Goal: Information Seeking & Learning: Learn about a topic

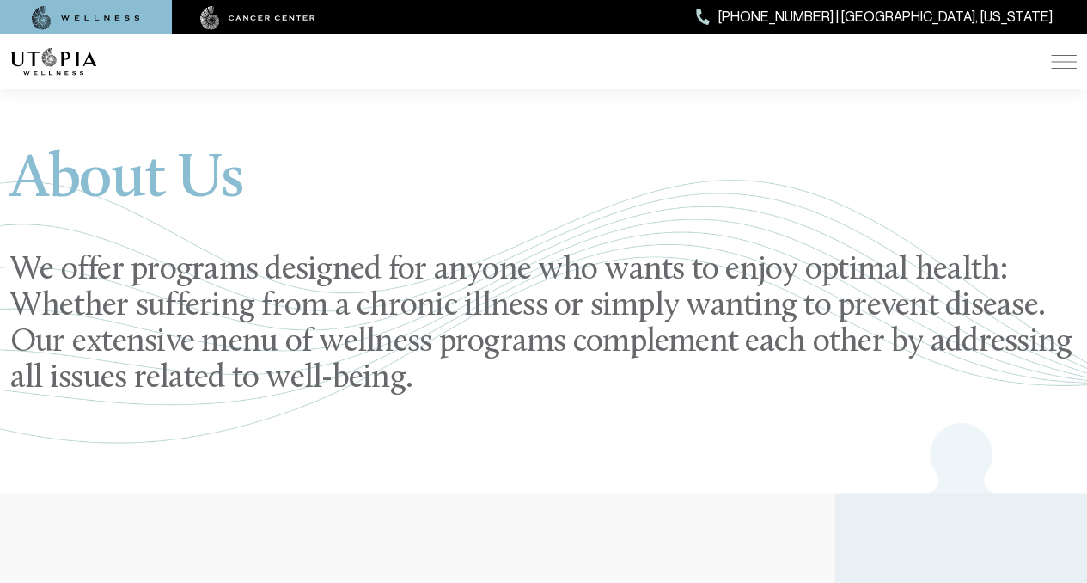
click at [1064, 63] on img at bounding box center [1064, 62] width 26 height 14
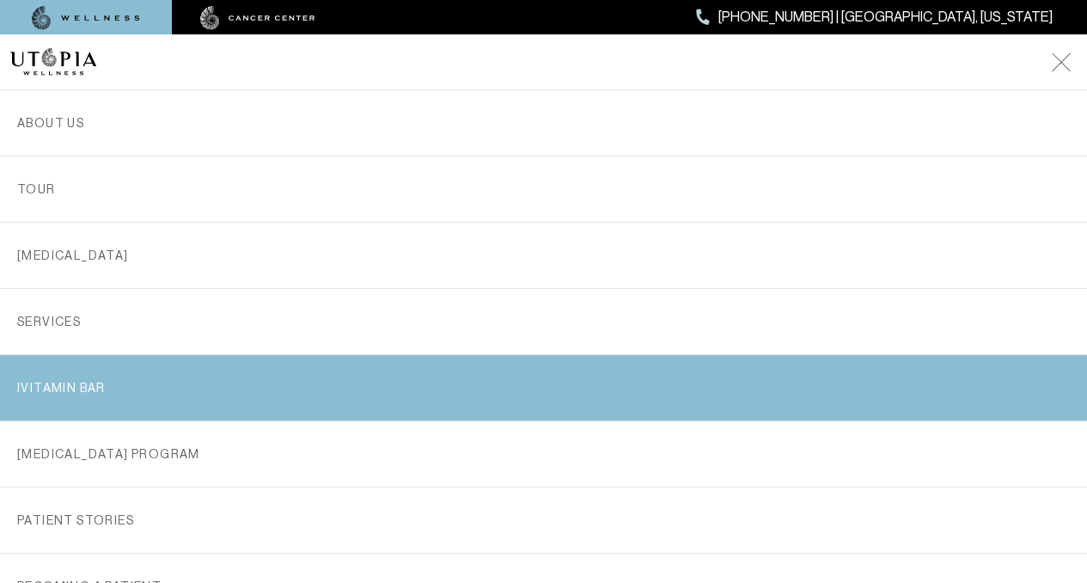
click at [425, 387] on link "iVitamin Bar" at bounding box center [543, 387] width 1053 height 65
click at [328, 376] on link "iVitamin Bar" at bounding box center [543, 387] width 1053 height 65
click at [287, 370] on link "iVitamin Bar" at bounding box center [543, 387] width 1053 height 65
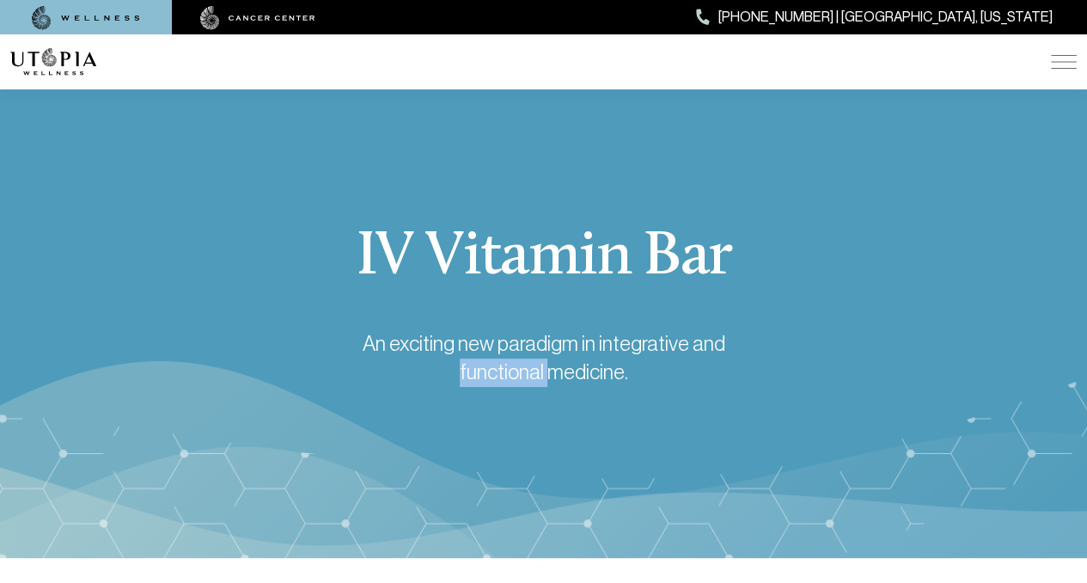
click at [213, 379] on div "IV Vitamin Bar An exciting new paradigm in integrative and functional medicine." at bounding box center [543, 306] width 1087 height 159
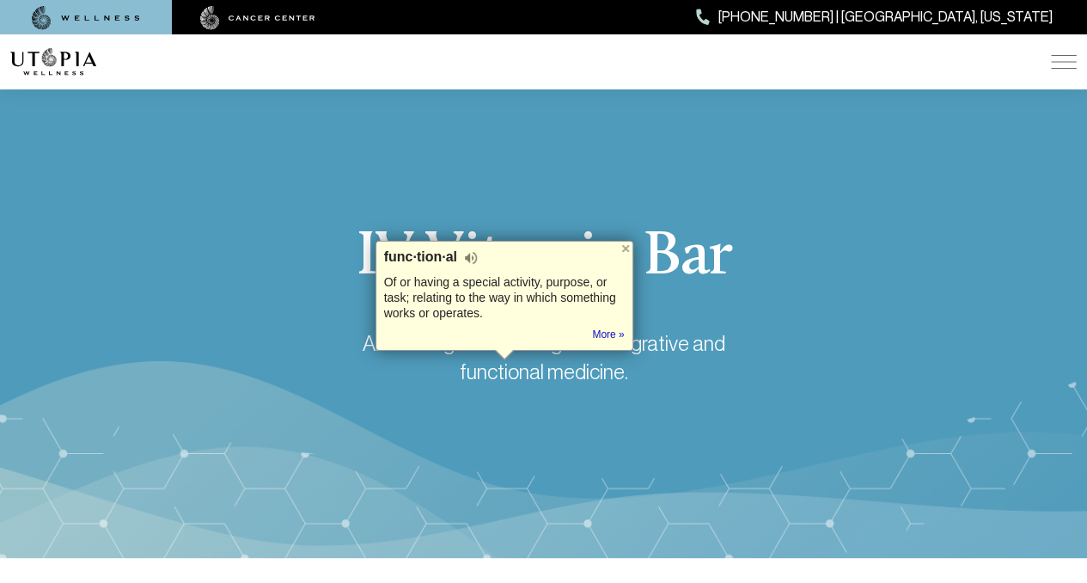
click at [339, 202] on section "IV Vitamin Bar An exciting new paradigm in integrative and functional medicine." at bounding box center [543, 306] width 1087 height 503
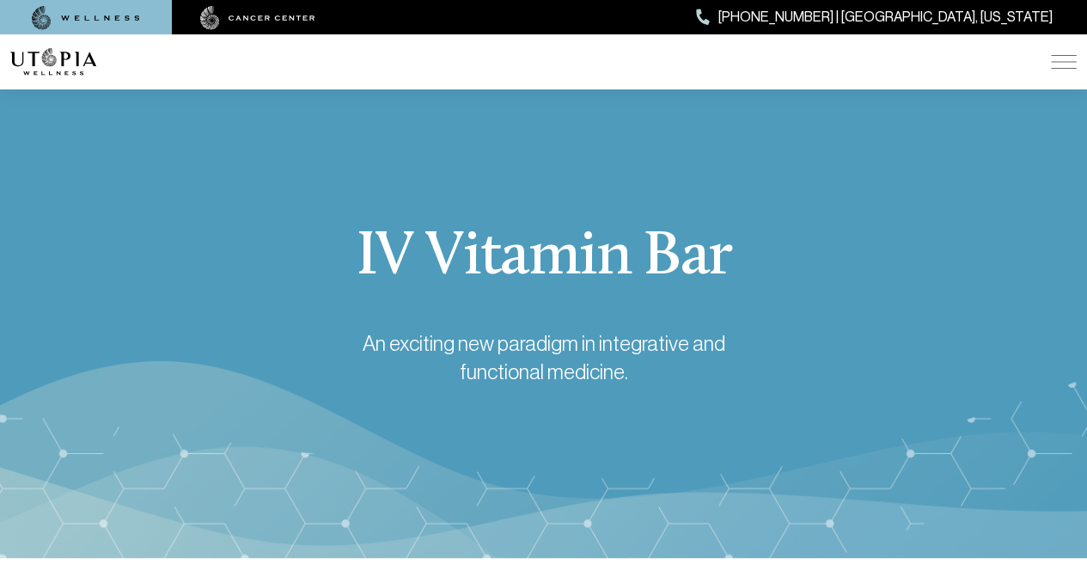
click at [1065, 71] on div "ABOUT US [MEDICAL_DATA] SERVICES Services Overview [MEDICAL_DATA]: What It Is, …" at bounding box center [543, 61] width 1067 height 55
click at [254, 13] on img at bounding box center [257, 18] width 115 height 24
